Goal: Task Accomplishment & Management: Manage account settings

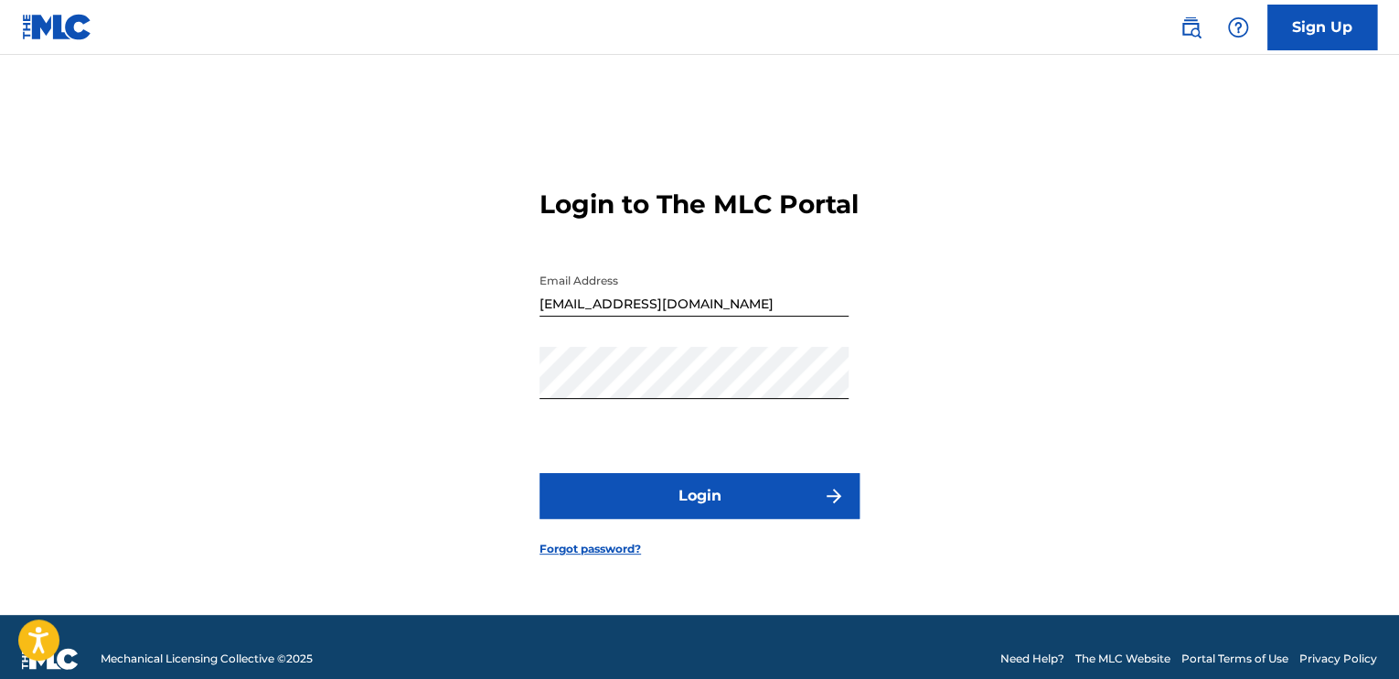
click at [689, 516] on button "Login" at bounding box center [700, 496] width 320 height 46
click at [741, 460] on form "Login to The MLC Portal Email Address [EMAIL_ADDRESS][DOMAIN_NAME] Password Log…" at bounding box center [700, 358] width 320 height 514
click at [709, 505] on button "Login" at bounding box center [700, 496] width 320 height 46
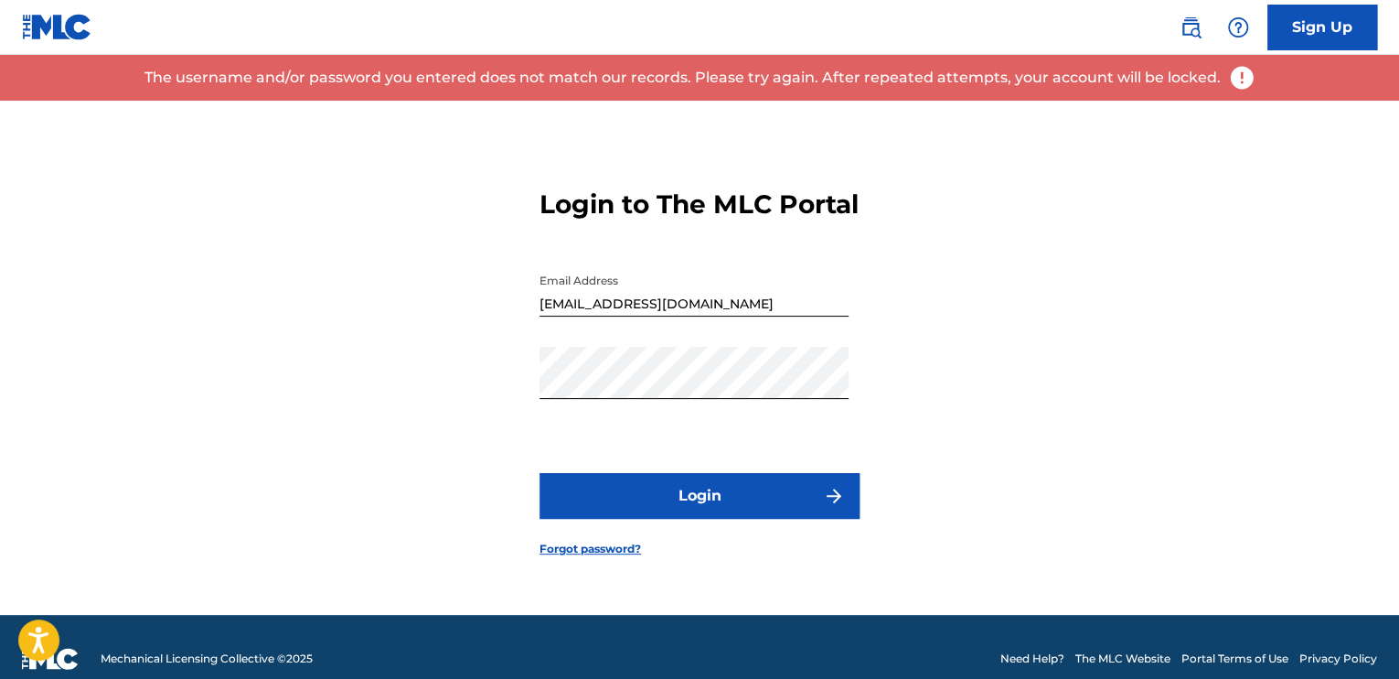
click at [1303, 23] on link "Sign Up" at bounding box center [1323, 28] width 110 height 46
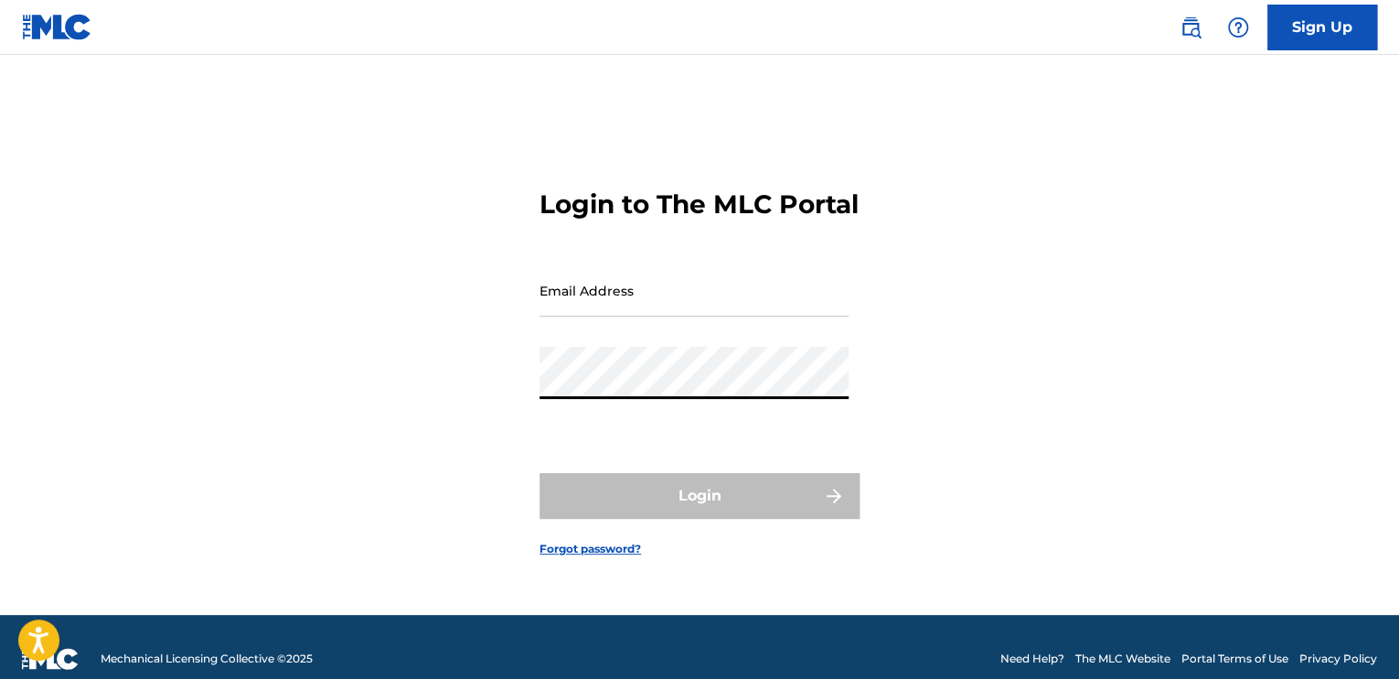
type input "[EMAIL_ADDRESS][DOMAIN_NAME]"
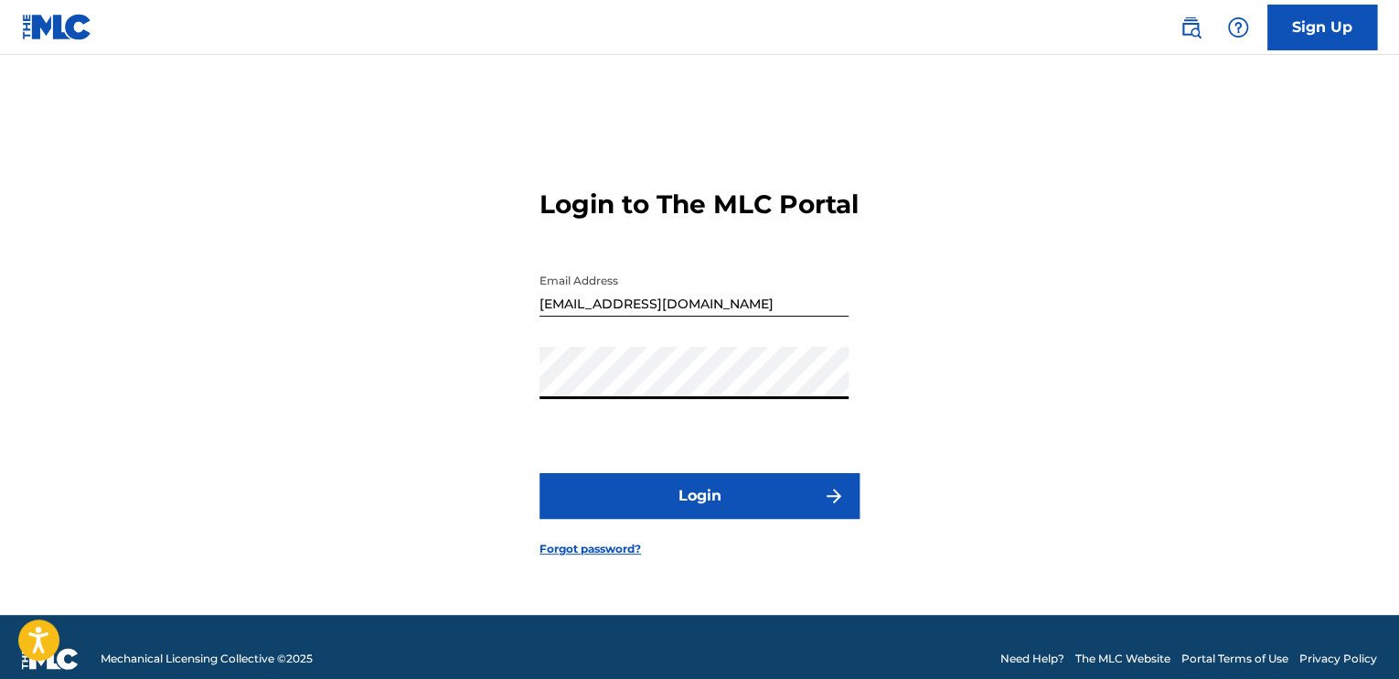
click at [696, 509] on button "Login" at bounding box center [700, 496] width 320 height 46
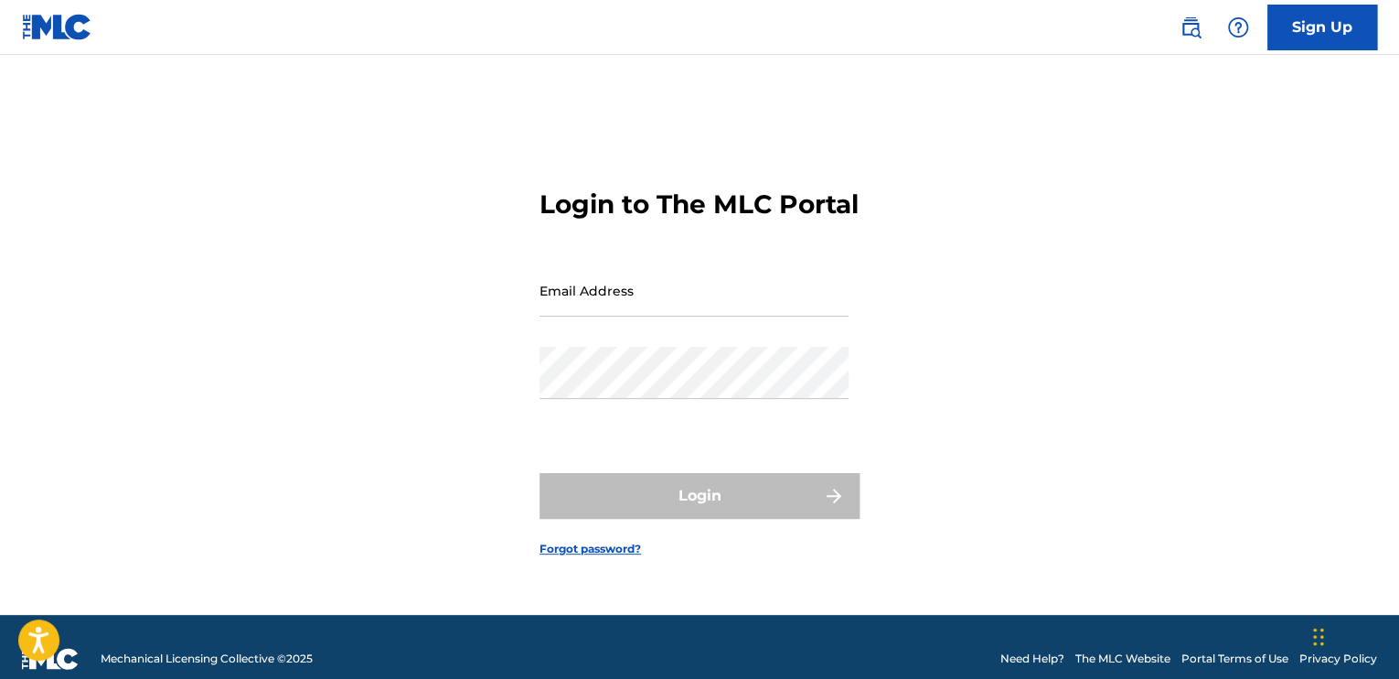
click at [741, 311] on input "Email Address" at bounding box center [694, 290] width 309 height 52
type input "[EMAIL_ADDRESS][DOMAIN_NAME]"
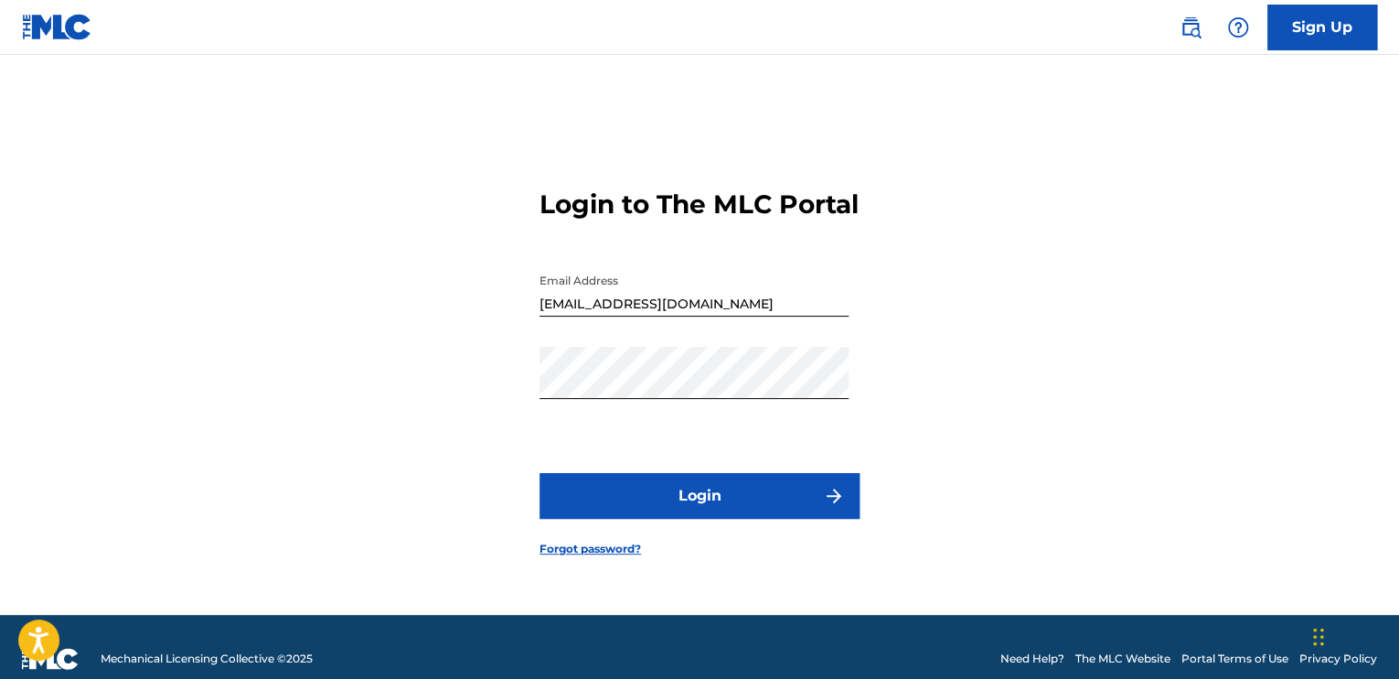
click at [678, 512] on button "Login" at bounding box center [700, 496] width 320 height 46
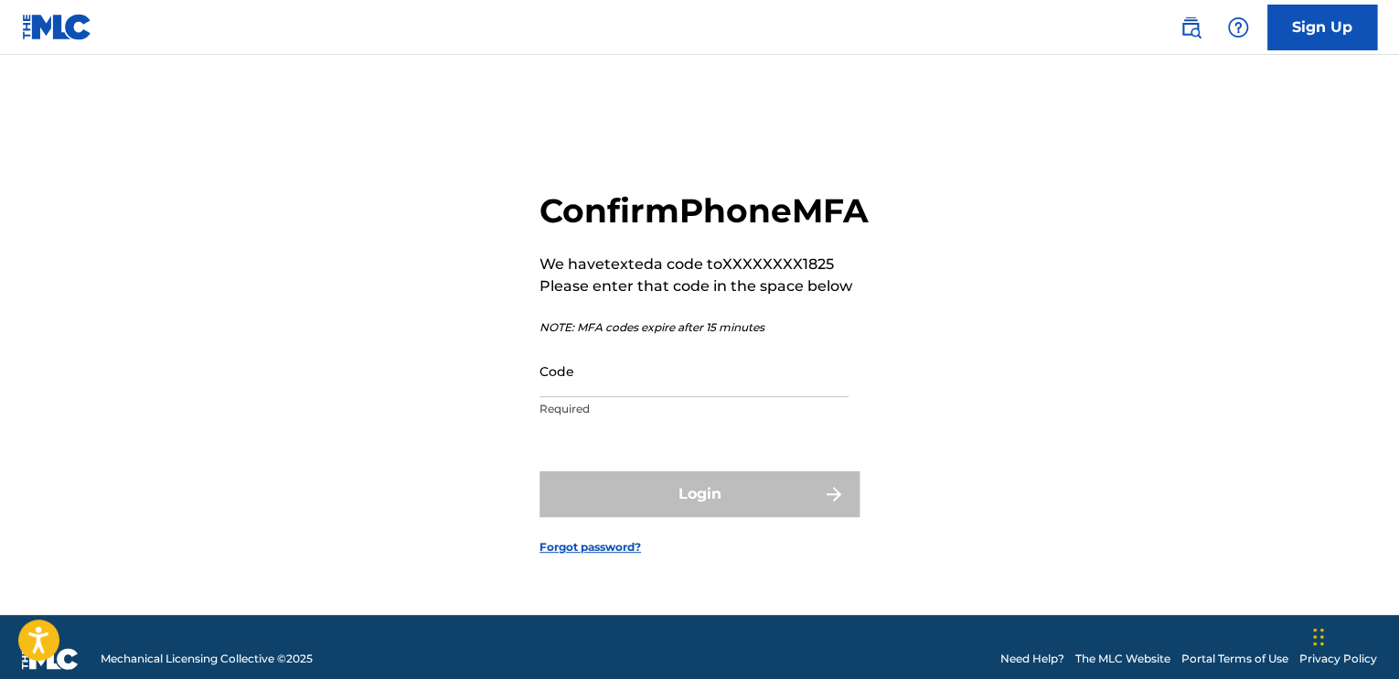
click at [615, 420] on div "Code Required" at bounding box center [694, 386] width 309 height 82
click at [615, 397] on input "Code" at bounding box center [694, 371] width 309 height 52
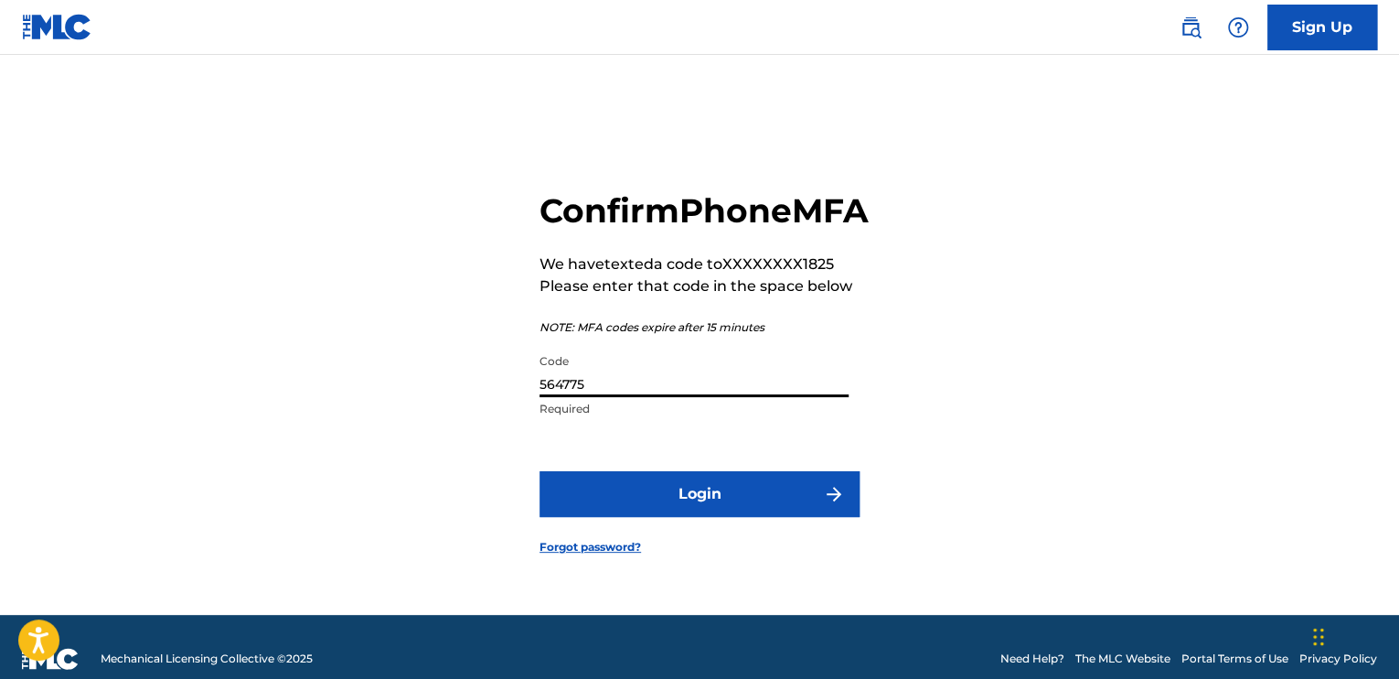
type input "564775"
click at [659, 501] on button "Login" at bounding box center [700, 494] width 320 height 46
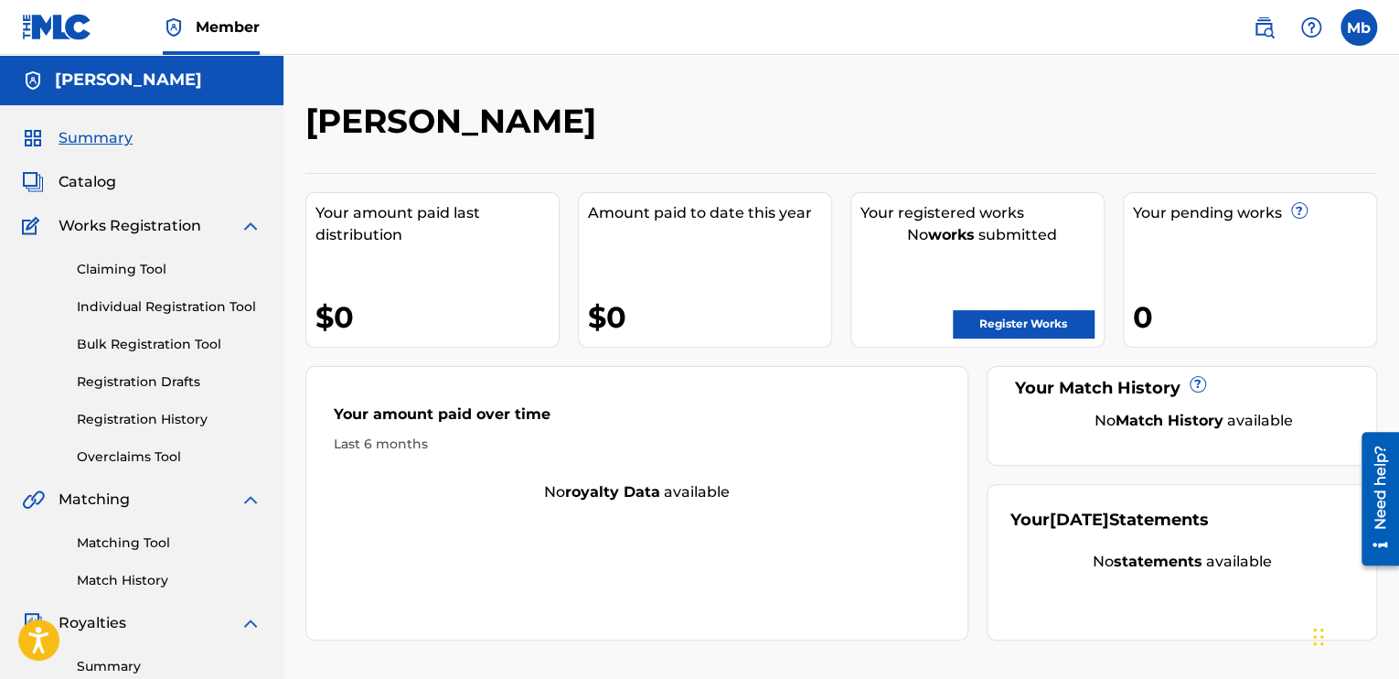
click at [121, 188] on div "Catalog" at bounding box center [142, 182] width 240 height 22
click at [94, 186] on span "Catalog" at bounding box center [88, 182] width 58 height 22
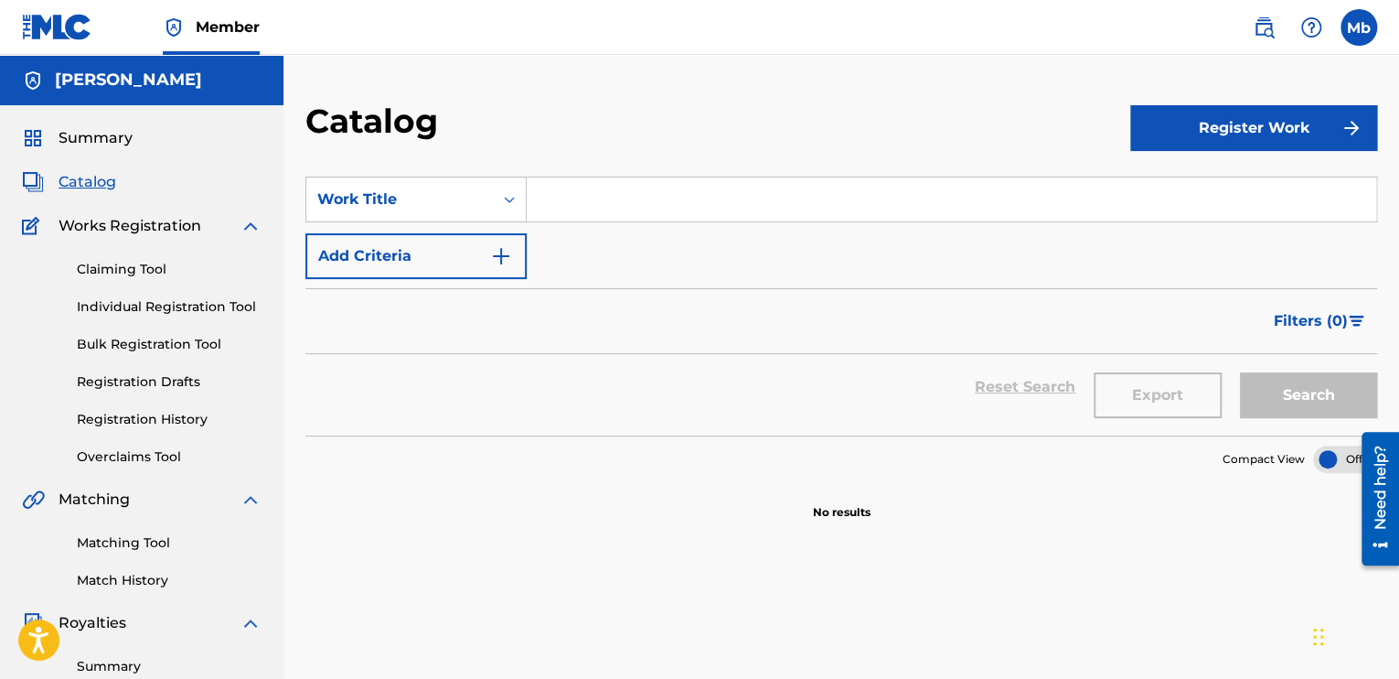
click at [119, 230] on span "Works Registration" at bounding box center [130, 226] width 143 height 22
click at [84, 133] on span "Summary" at bounding box center [96, 138] width 74 height 22
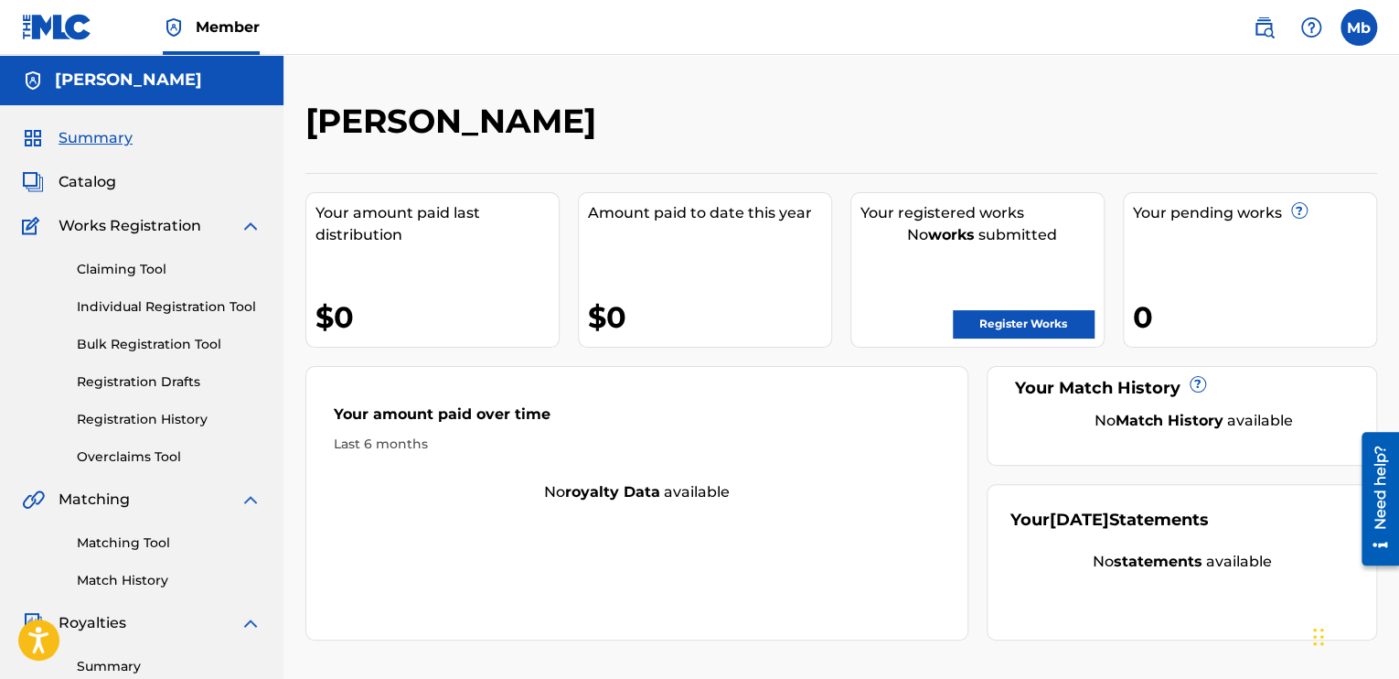
click at [1365, 31] on label at bounding box center [1359, 27] width 37 height 37
click at [1359, 27] on input "Mb Marcus bradford amenraproduction@gmail.com Notification Preferences Profile …" at bounding box center [1359, 27] width 0 height 0
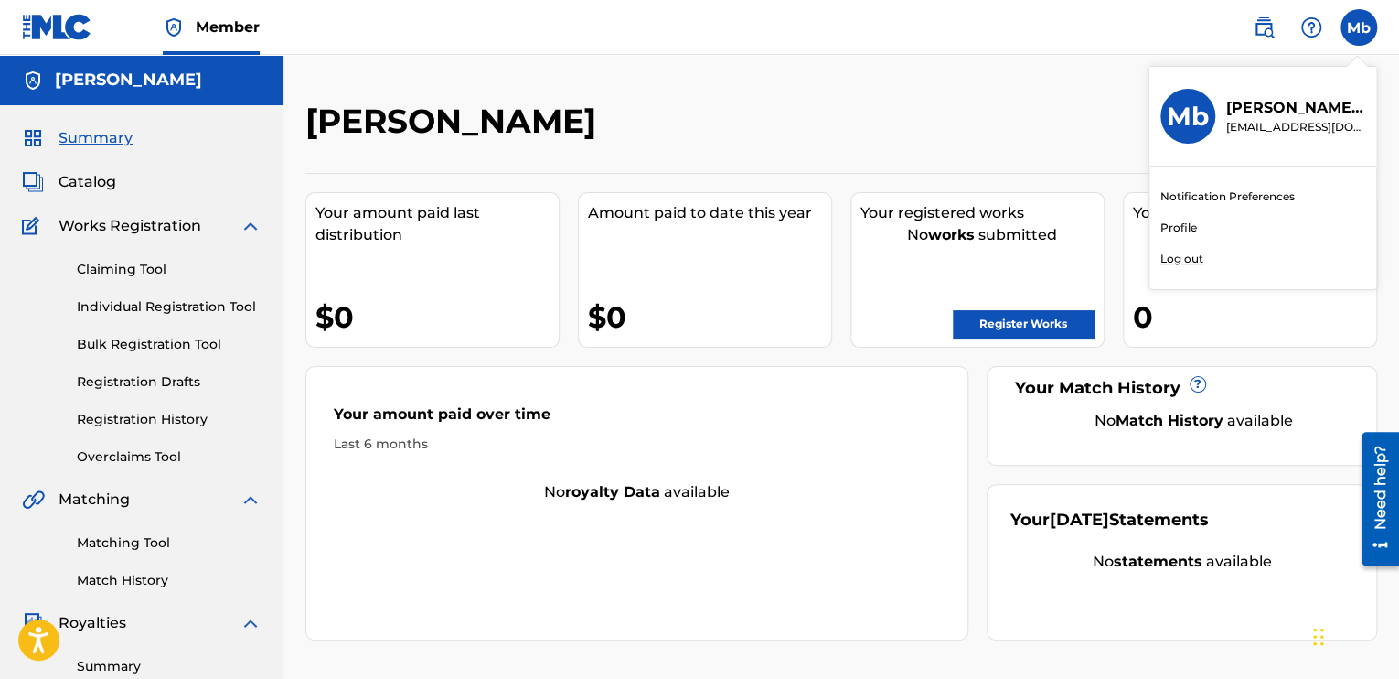
click at [1178, 230] on link "Profile" at bounding box center [1179, 228] width 37 height 16
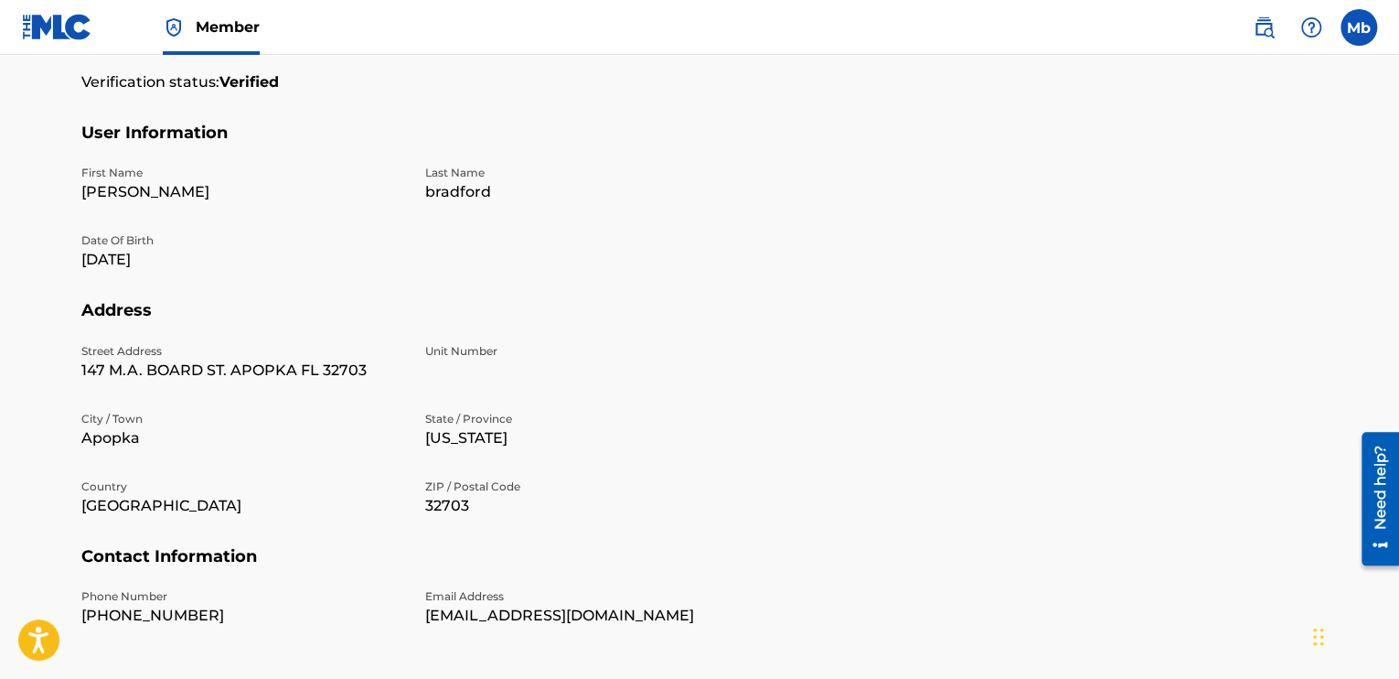
scroll to position [160, 0]
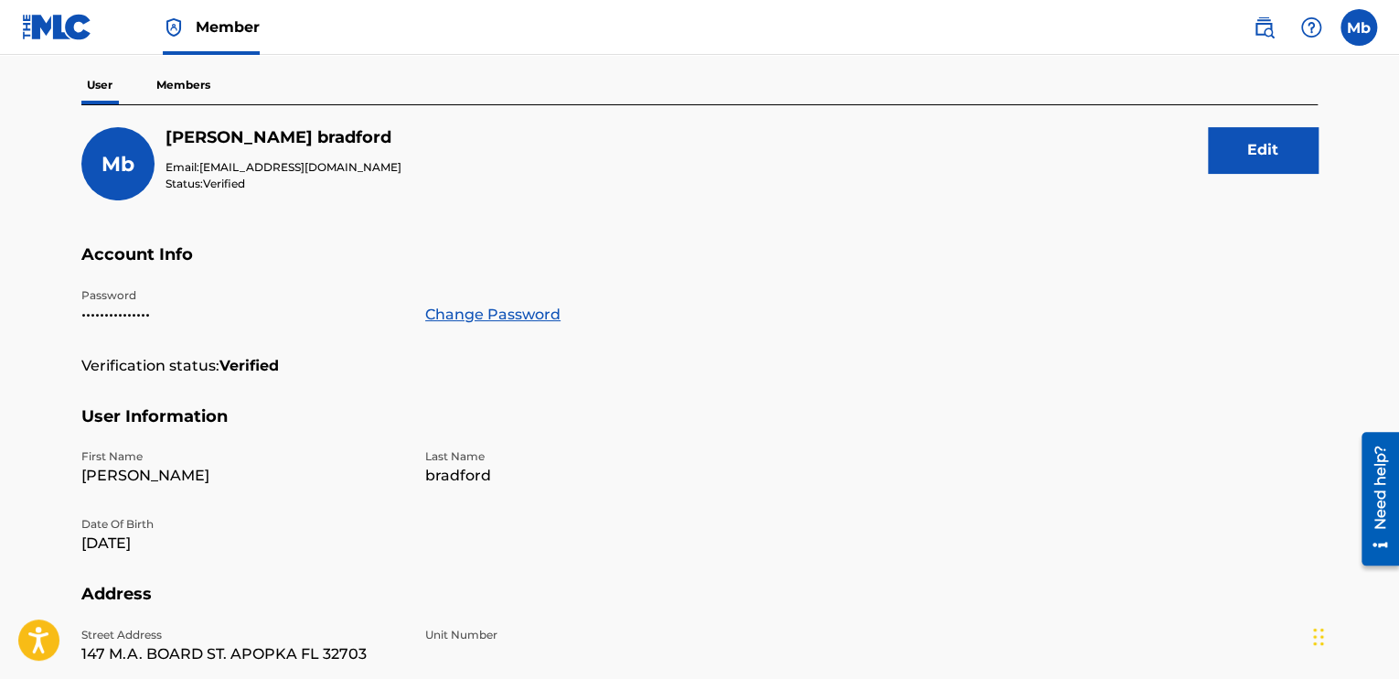
click at [1251, 156] on button "Edit" at bounding box center [1263, 150] width 110 height 46
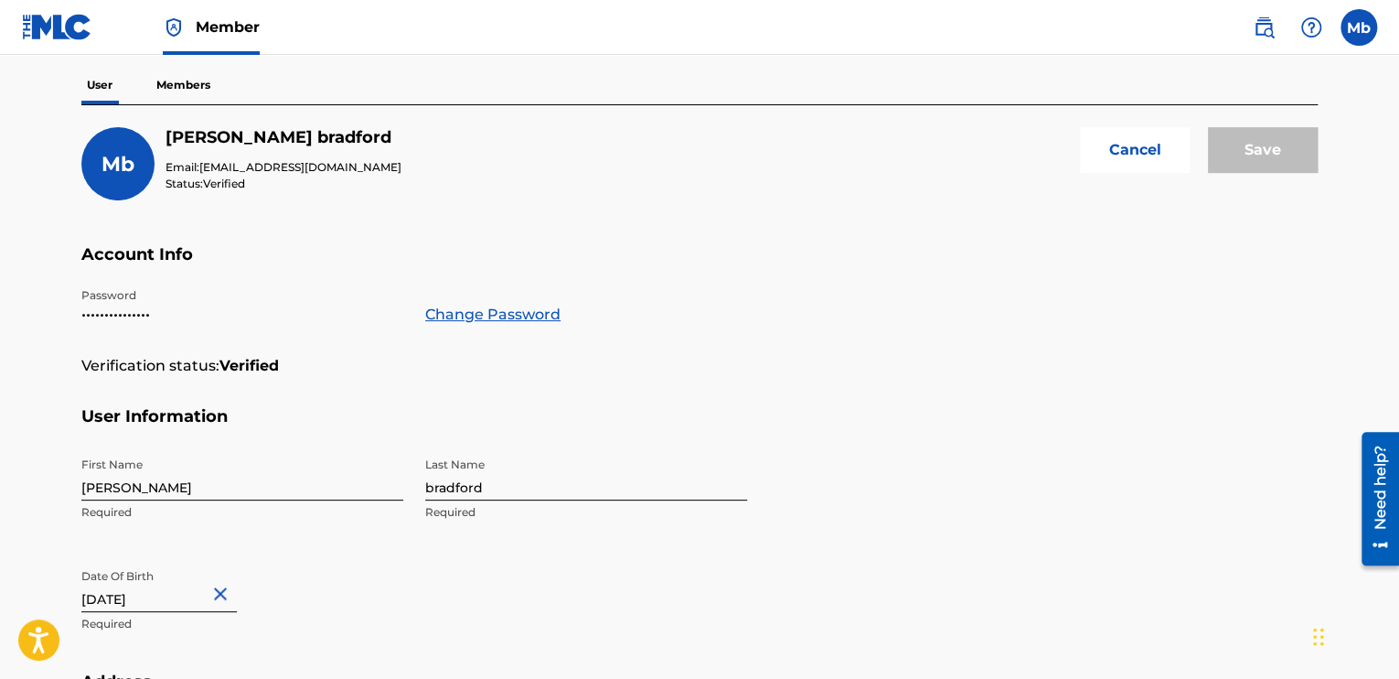
drag, startPoint x: 1397, startPoint y: 352, endPoint x: 1404, endPoint y: 343, distance: 11.7
click at [1398, 343] on html "Accessibility Screen-Reader Guide, Feedback, and Issue Reporting | New window M…" at bounding box center [699, 179] width 1399 height 679
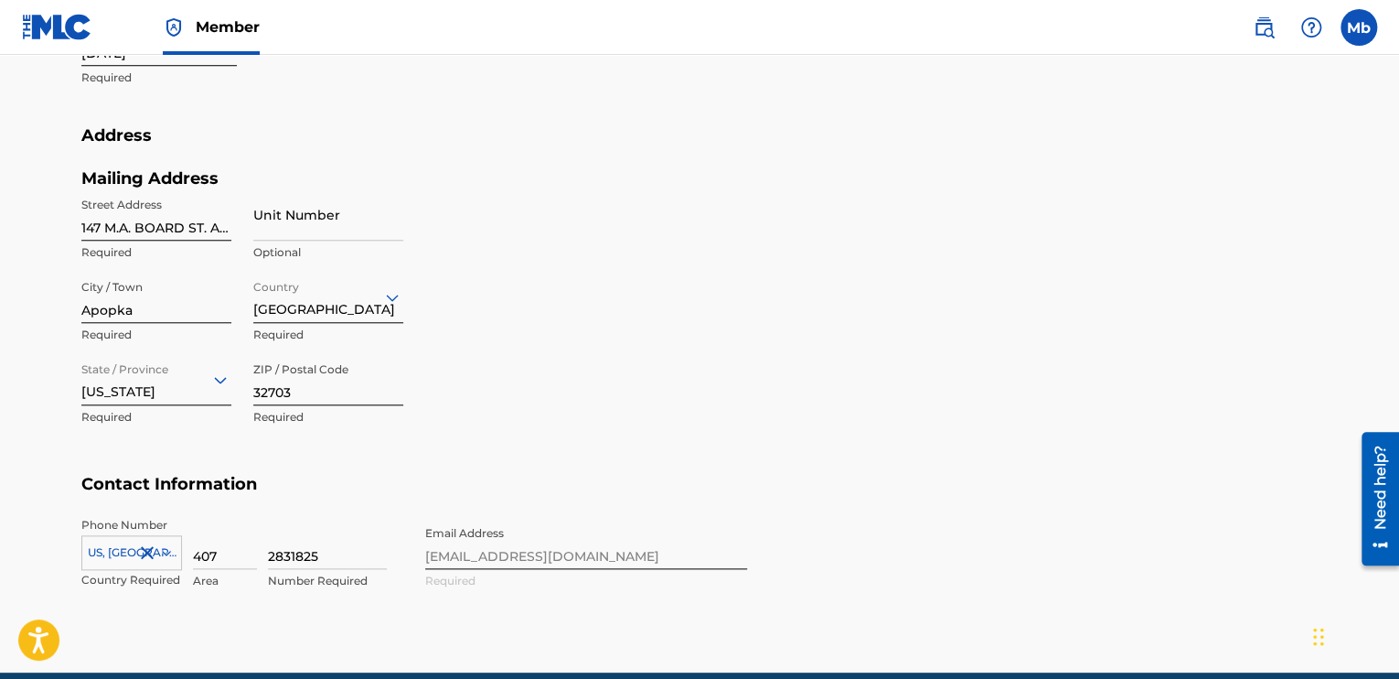
scroll to position [718, 0]
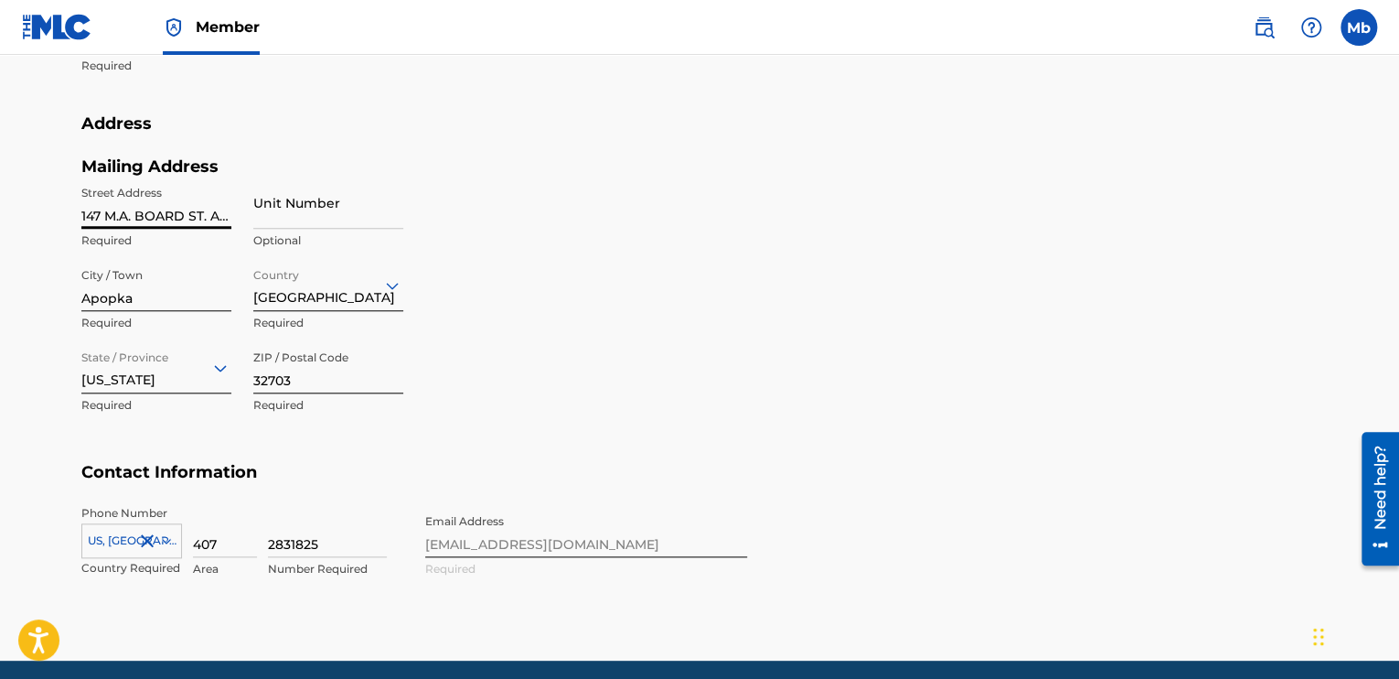
click at [222, 211] on input "147 M.A. BOARD ST. APOPKA FL 32703" at bounding box center [156, 203] width 150 height 52
click at [239, 213] on div "Street Address 147 M.A. BOARD ST. APOPKA FL 32703 Required Unit Number Optional…" at bounding box center [242, 300] width 322 height 247
click at [209, 215] on input "147 M.A. BOARD ST. APOPKA FL 32703" at bounding box center [156, 203] width 150 height 52
drag, startPoint x: 235, startPoint y: 213, endPoint x: 100, endPoint y: 199, distance: 136.1
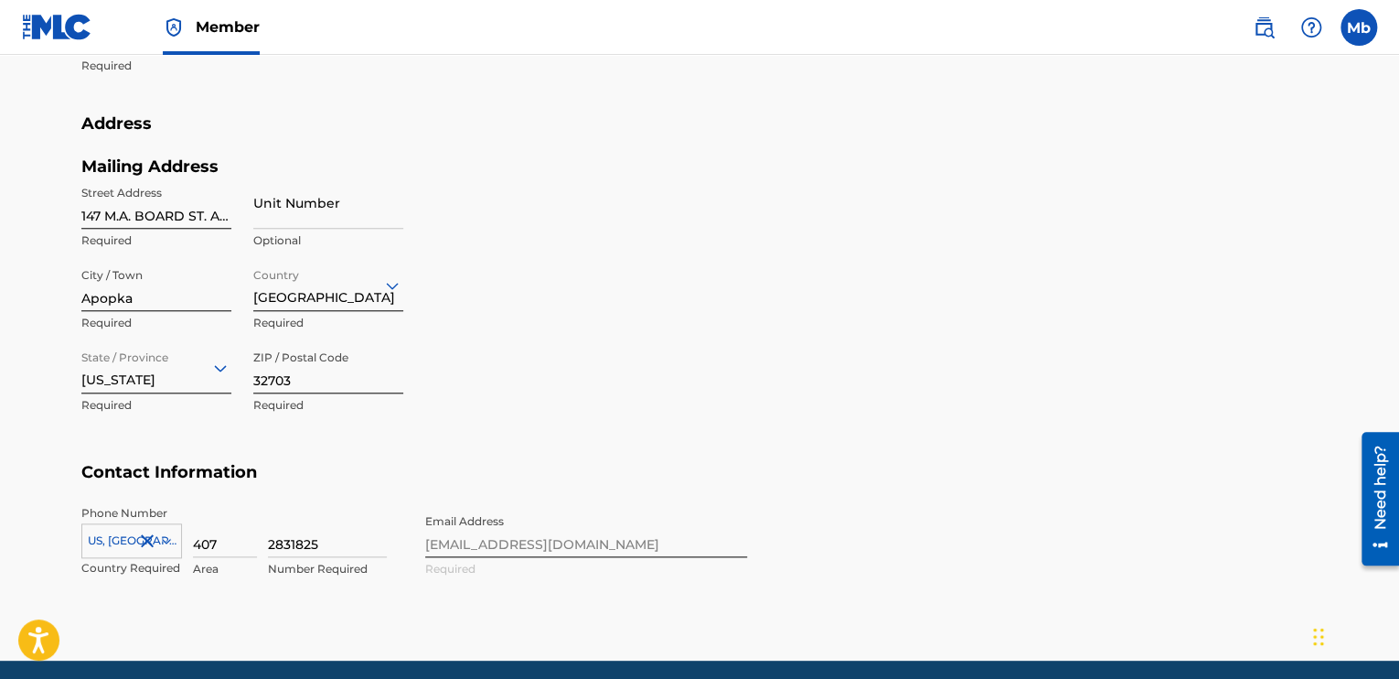
click at [100, 199] on div "Street Address 147 M.A. BOARD ST. APOPKA FL 32703 Required Unit Number Optional…" at bounding box center [242, 300] width 322 height 247
click at [73, 209] on div "Profile User Members Mb Marcus bradford Email: amenraproduction@gmail.com Statu…" at bounding box center [699, 21] width 1280 height 1192
drag, startPoint x: 92, startPoint y: 219, endPoint x: 117, endPoint y: 219, distance: 24.7
click at [117, 219] on input "147 M.A. BOARD ST. APOPKA FL 32703" at bounding box center [156, 203] width 150 height 52
click at [154, 219] on input "147 M.A. BOARD ST. APOPKA FL 32703" at bounding box center [156, 203] width 150 height 52
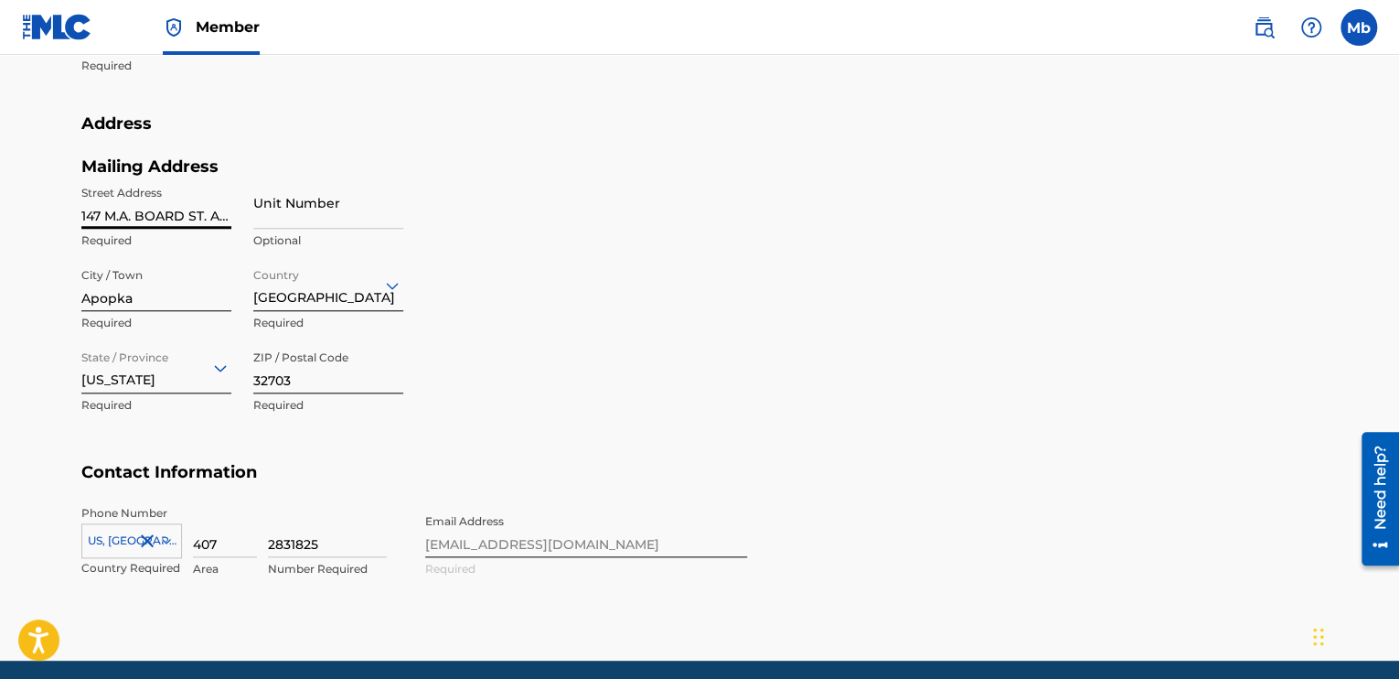
click at [155, 219] on input "147 M.A. BOARD ST. APOPKA FL 32703" at bounding box center [156, 203] width 150 height 52
click at [240, 269] on div "Street Address 147 M.A. BOARD ST. APOPKA FL 32703 Required Unit Number Optional…" at bounding box center [242, 300] width 322 height 247
click at [226, 213] on input "147 M.A. BOARD ST. APOPKA FL 32703" at bounding box center [156, 203] width 150 height 52
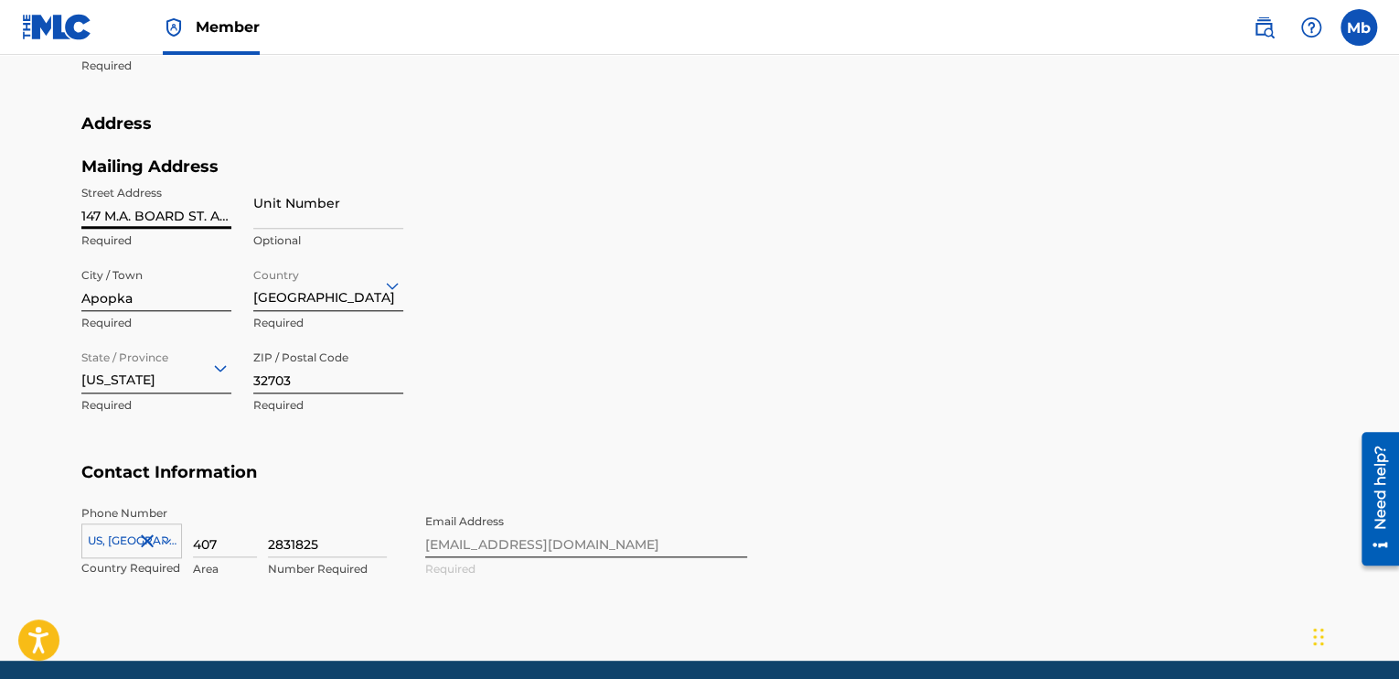
click at [226, 213] on input "147 M.A. BOARD ST. APOPKA FL 32703" at bounding box center [156, 203] width 150 height 52
click at [176, 218] on input "A FL 32703" at bounding box center [156, 203] width 150 height 52
type input "A"
type input "1068 clay Blvd."
type input "147 M A Board Street,"
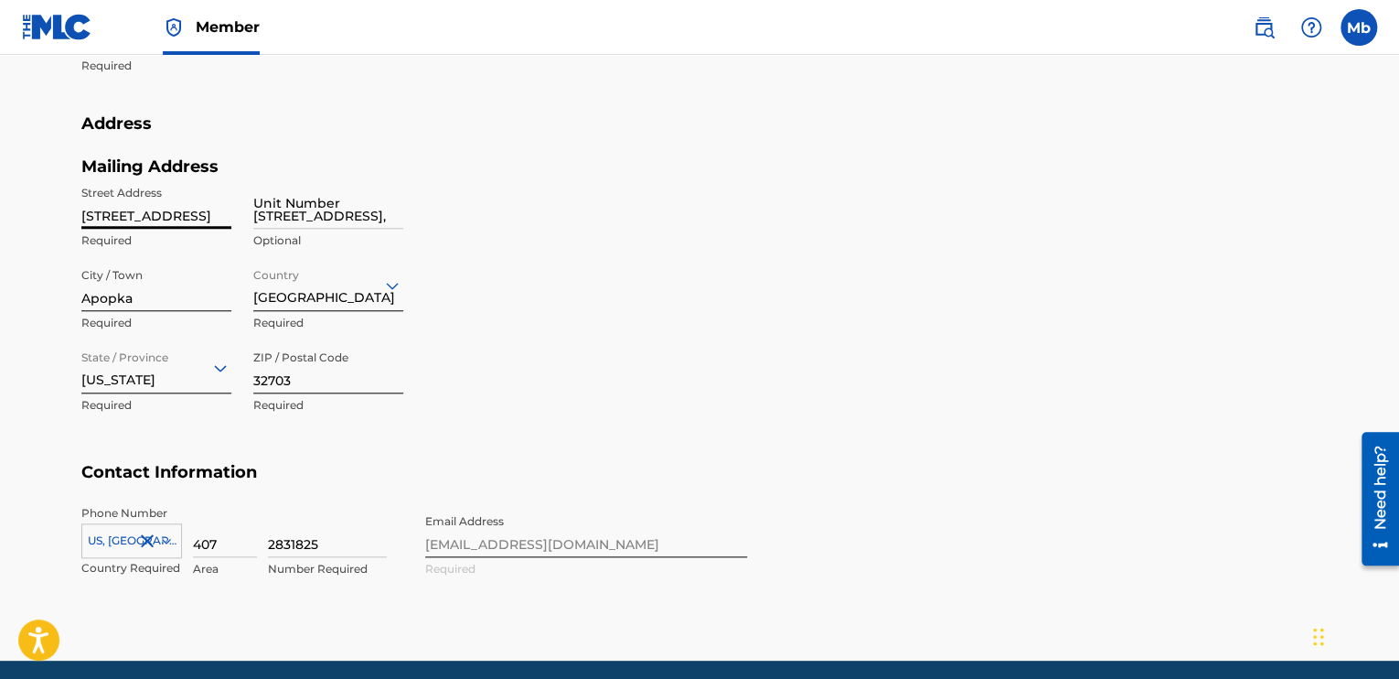
type input "United States"
type input "FL"
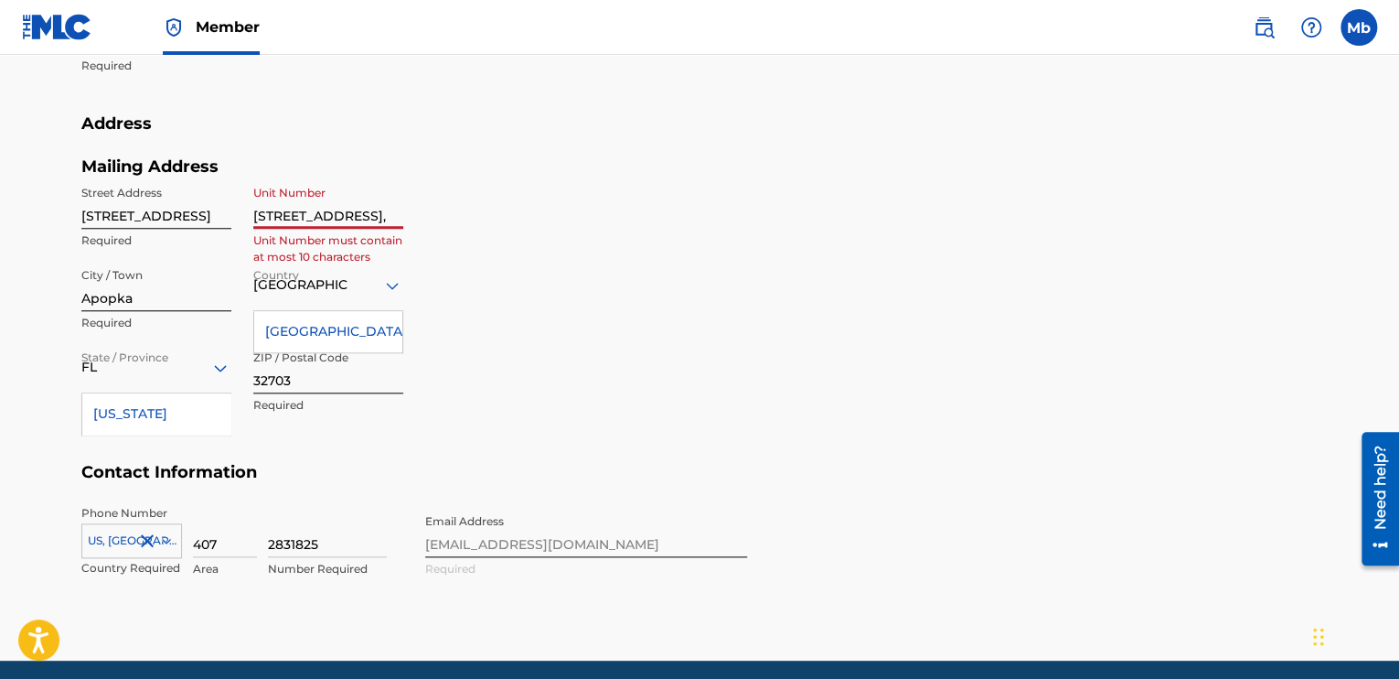
drag, startPoint x: 380, startPoint y: 218, endPoint x: 406, endPoint y: 219, distance: 25.6
click at [374, 219] on input "147 M A Board Street," at bounding box center [328, 203] width 150 height 52
drag, startPoint x: 399, startPoint y: 211, endPoint x: 173, endPoint y: 219, distance: 226.0
click at [173, 219] on div "Street Address 1068 clay Blvd. Required Unit Number 147 M A Board Street, Unit …" at bounding box center [242, 300] width 322 height 247
drag, startPoint x: 176, startPoint y: 299, endPoint x: 70, endPoint y: 288, distance: 106.7
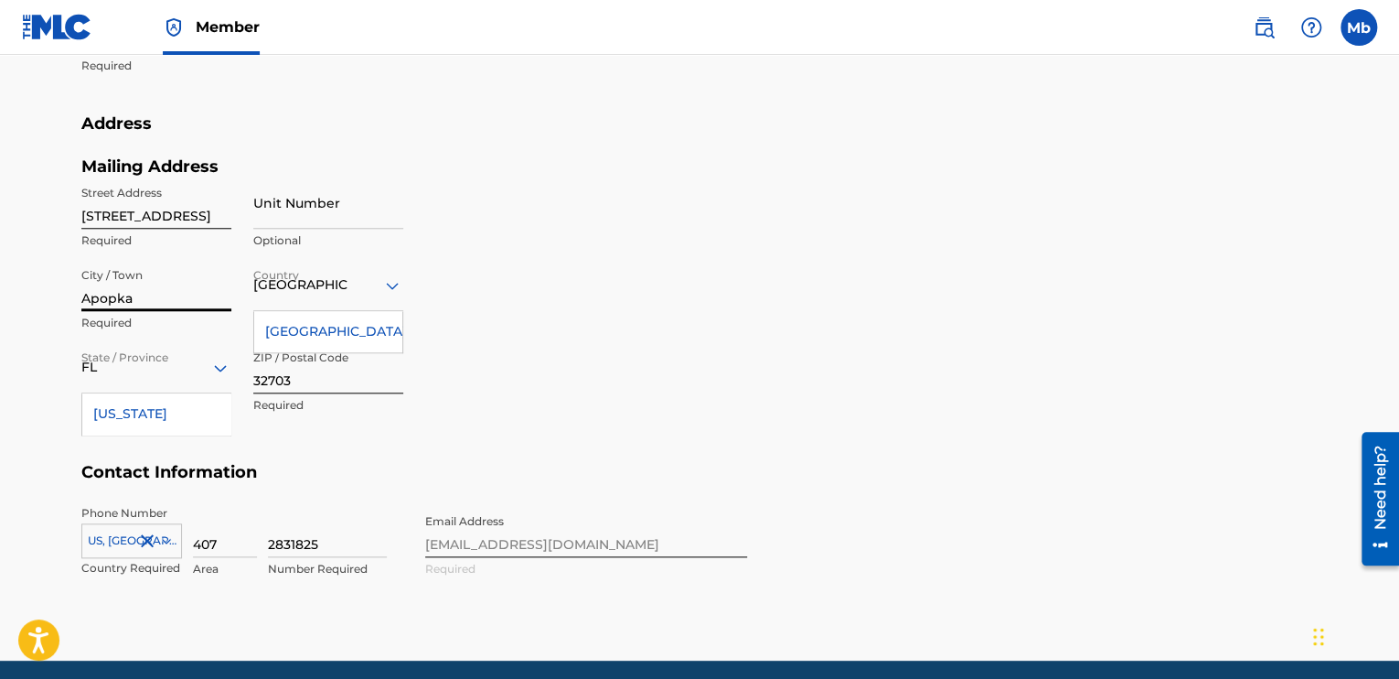
click at [70, 288] on div "Profile User Members Mb Marcus bradford Email: amenraproduction@gmail.com Statu…" at bounding box center [699, 21] width 1280 height 1192
drag, startPoint x: 300, startPoint y: 380, endPoint x: 219, endPoint y: 388, distance: 81.8
click at [219, 388] on div "Street Address 1068 clay Blvd. Required Unit Number Optional City / Town Requir…" at bounding box center [242, 300] width 322 height 247
click at [115, 285] on input "City / Town" at bounding box center [156, 285] width 150 height 52
type input "TAVARES"
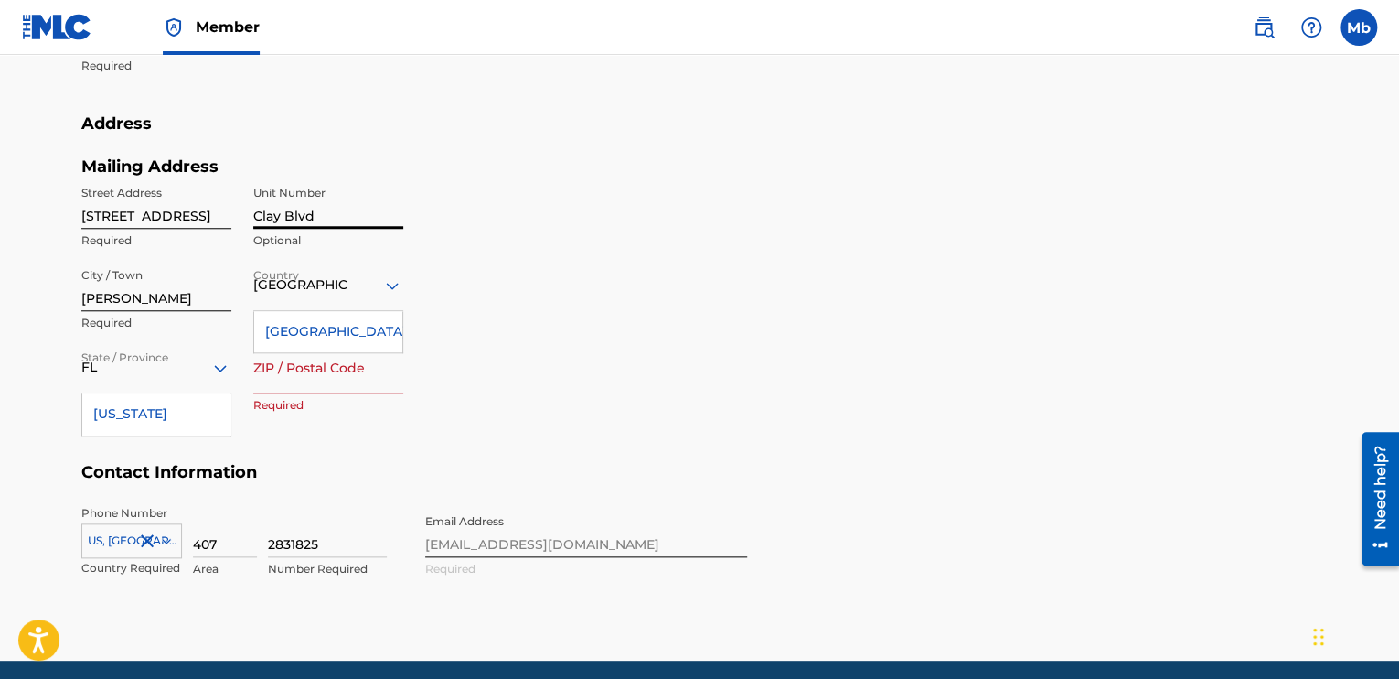
click at [318, 215] on input "Clay Blvd" at bounding box center [328, 203] width 150 height 52
type input "C"
click at [243, 260] on div "Street Address 1068 clay Blvd. Required Unit Number Optional City / Town TAVARE…" at bounding box center [242, 300] width 322 height 247
click at [349, 333] on div "United States" at bounding box center [328, 331] width 148 height 41
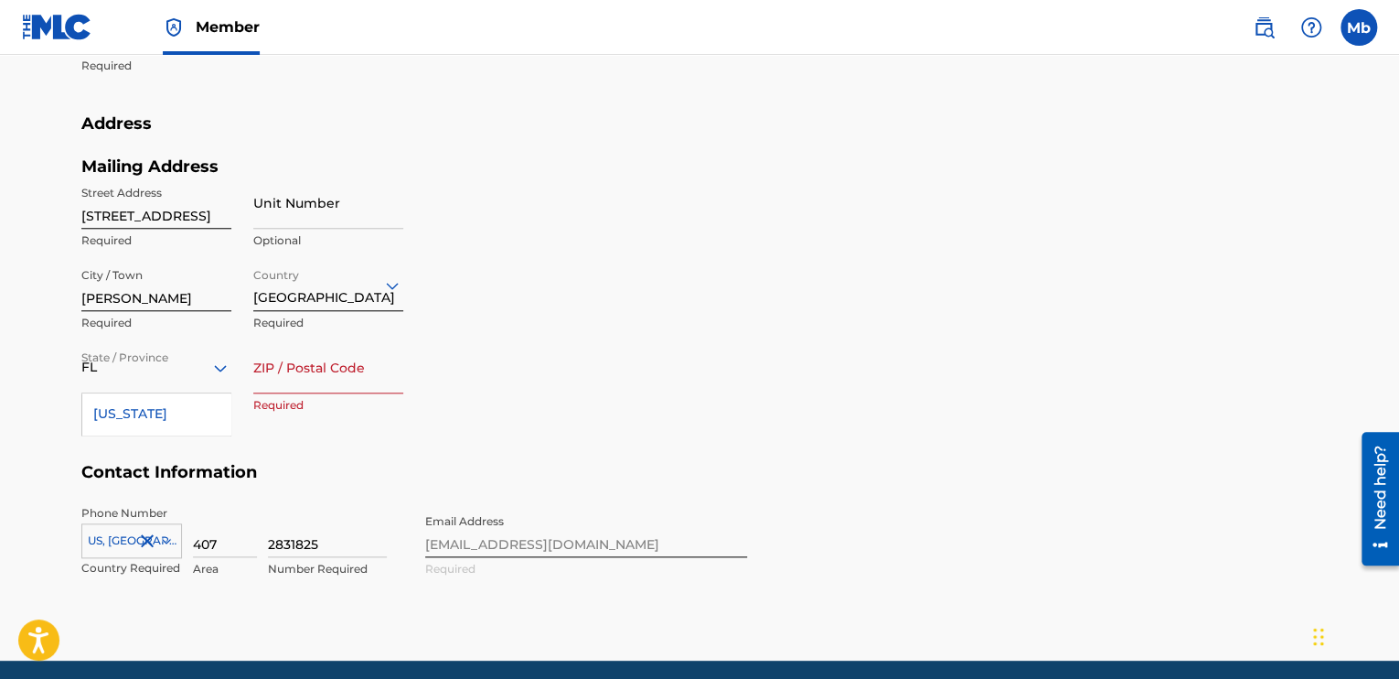
click at [349, 333] on div "Country option United States, selected. United States Required" at bounding box center [328, 300] width 150 height 82
click at [349, 333] on div "Country United States Required" at bounding box center [328, 300] width 150 height 82
click at [274, 371] on input "ZIP / Postal Code" at bounding box center [328, 367] width 150 height 52
type input "32778"
type input "Clay Blvd"
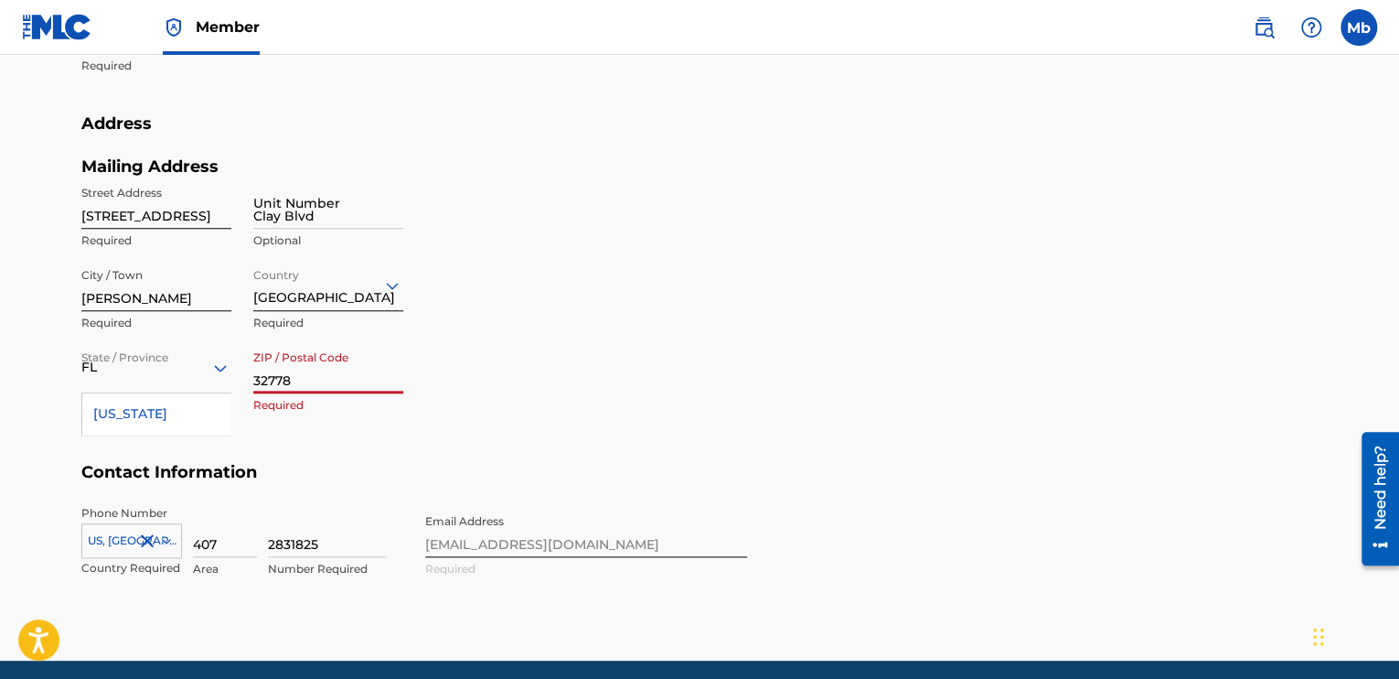
type input "United States"
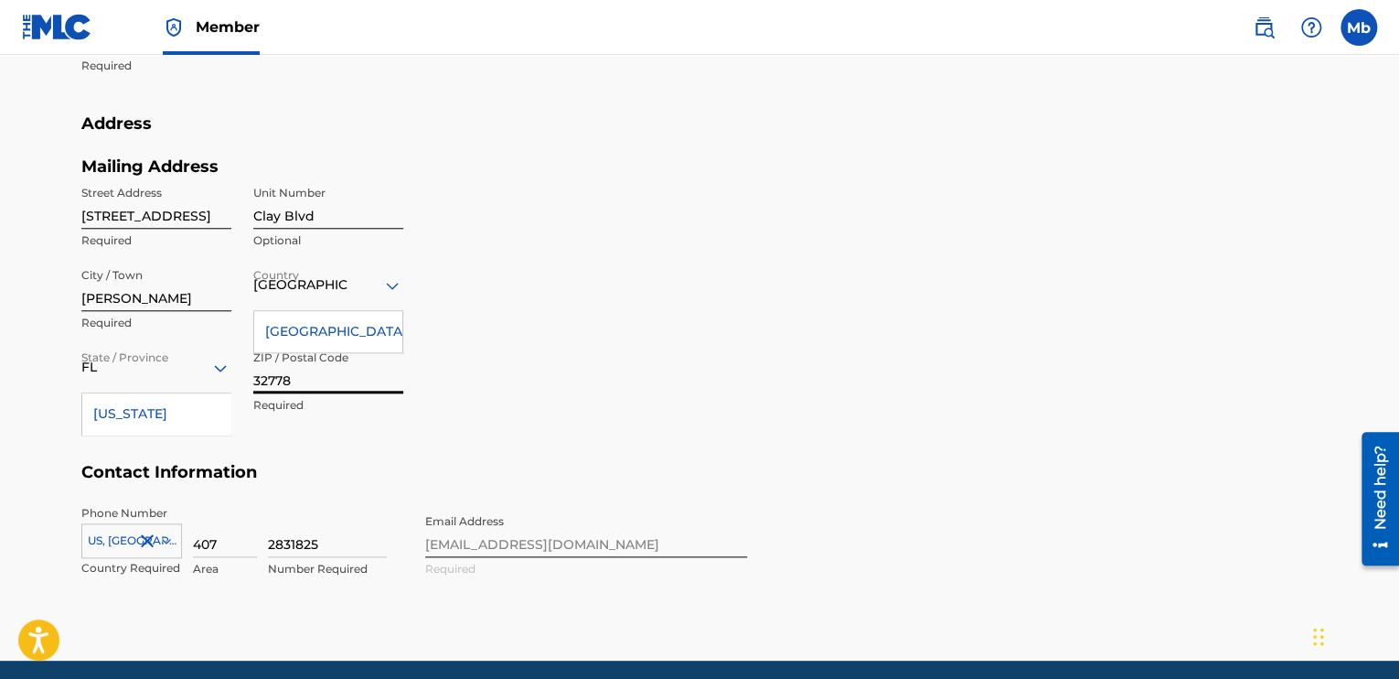
click at [326, 208] on input "Clay Blvd" at bounding box center [328, 203] width 150 height 52
type input "C"
click at [480, 230] on div "Mailing Address Street Address 1068 clay Blvd. Required Unit Number Optional Ci…" at bounding box center [414, 309] width 666 height 306
click at [298, 330] on div "United States" at bounding box center [328, 331] width 148 height 41
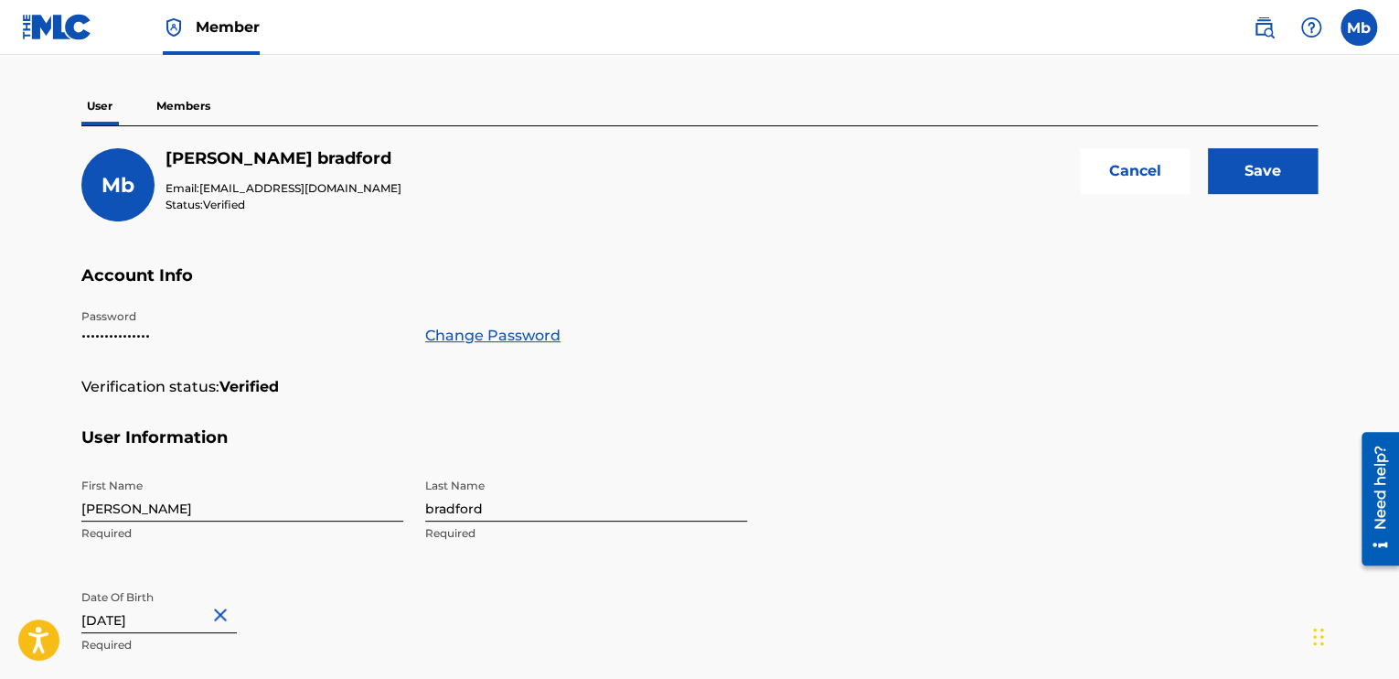
scroll to position [105, 0]
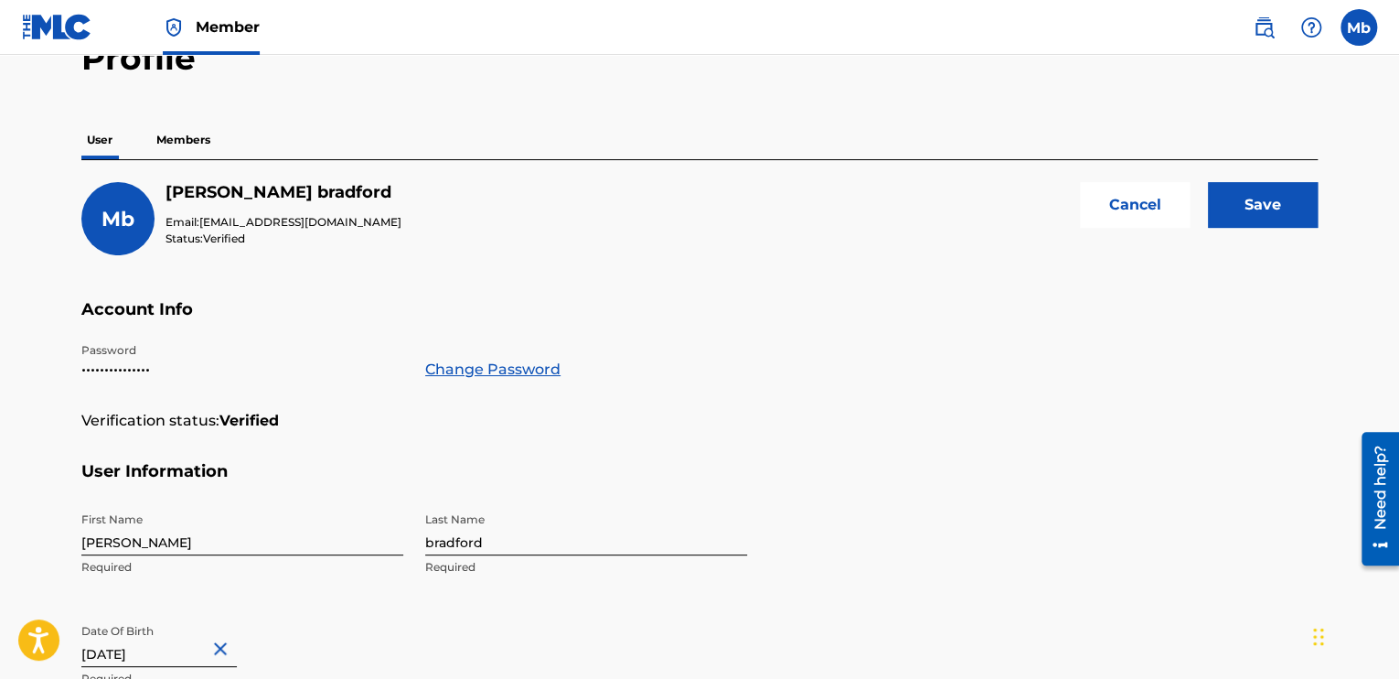
click at [1264, 209] on input "Save" at bounding box center [1263, 205] width 110 height 46
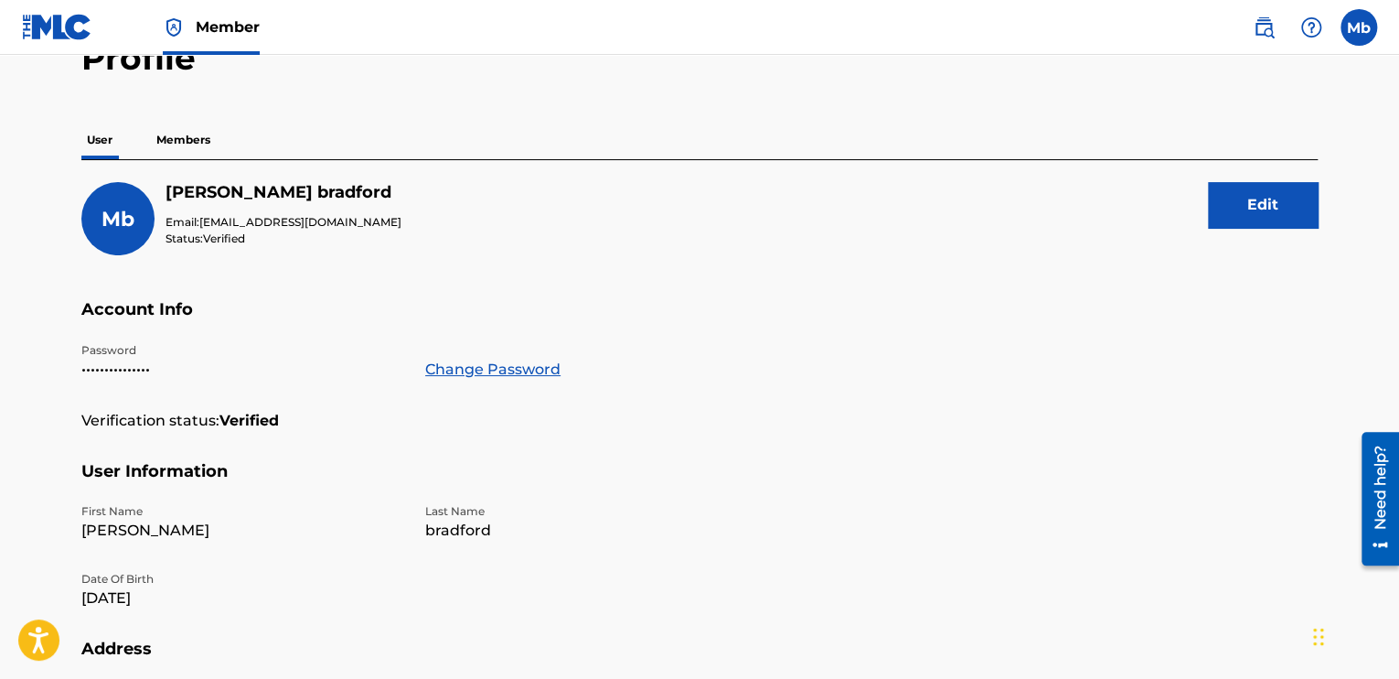
click at [213, 32] on span "Member" at bounding box center [228, 26] width 64 height 21
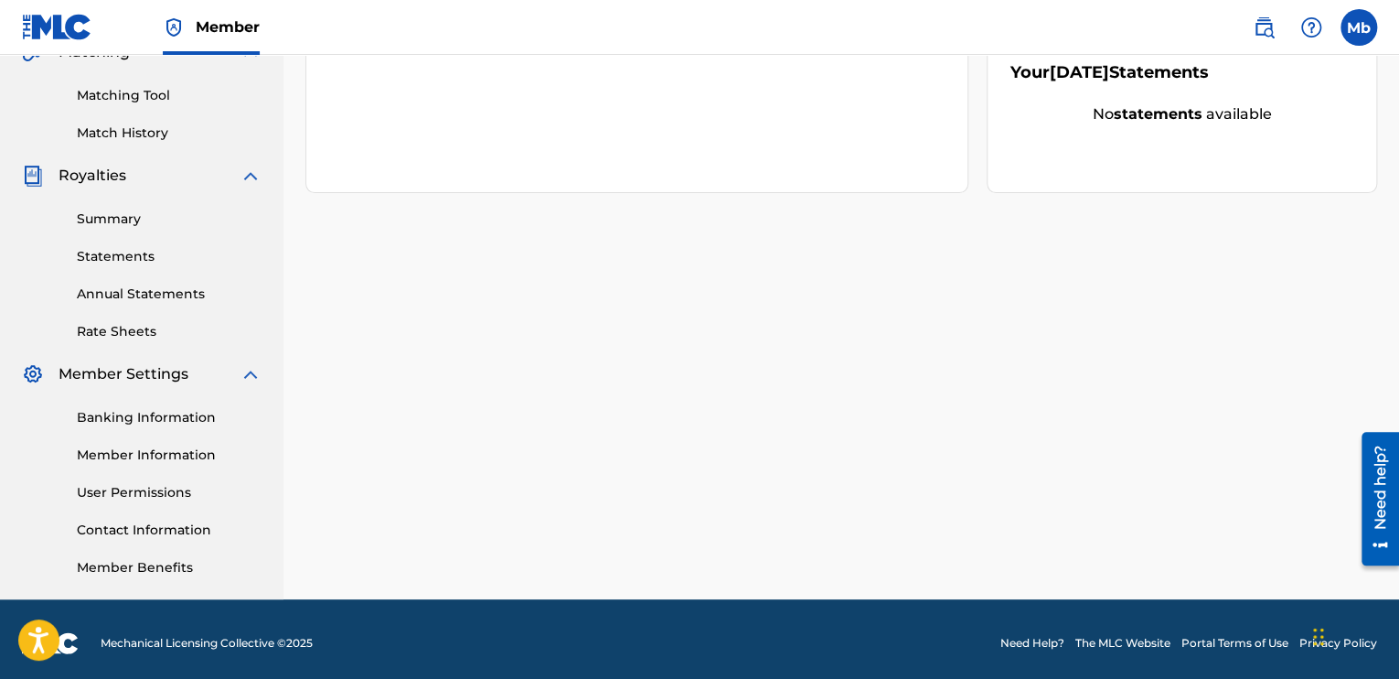
scroll to position [455, 0]
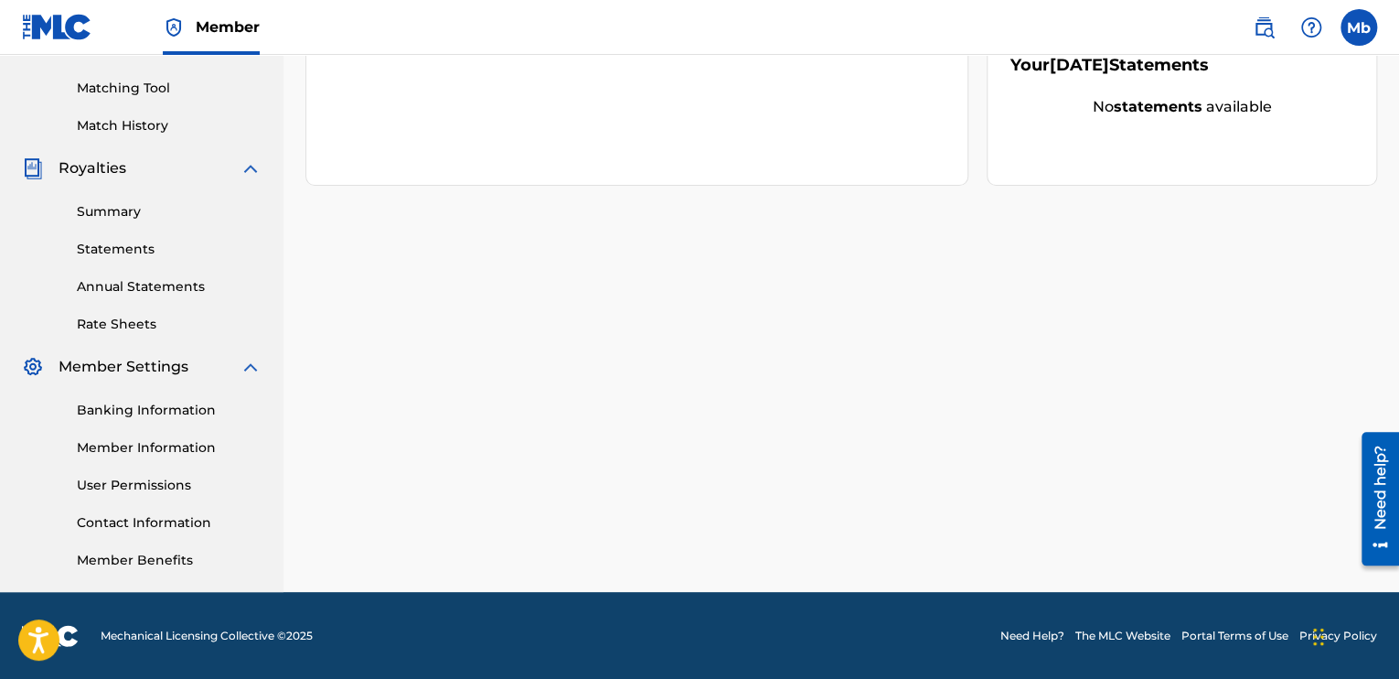
click at [179, 412] on link "Banking Information" at bounding box center [169, 410] width 185 height 19
